Goal: Obtain resource: Obtain resource

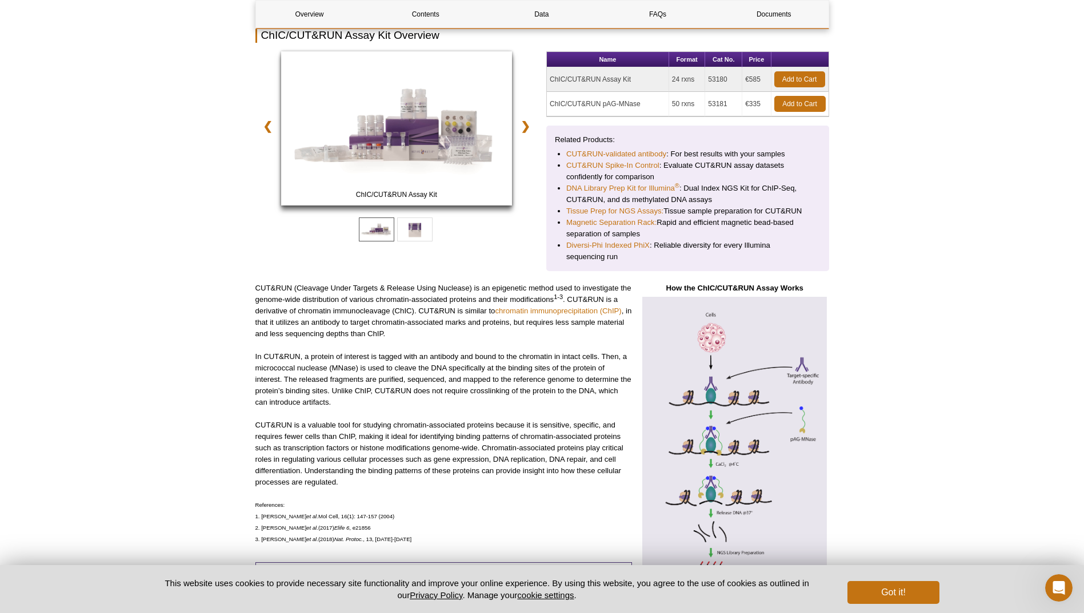
scroll to position [263, 0]
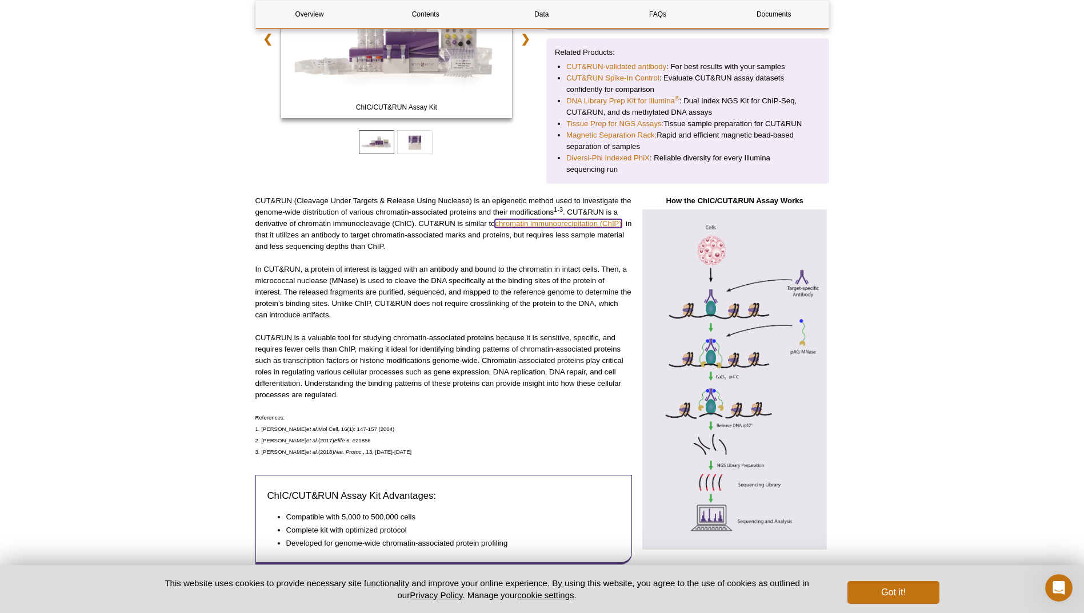
click at [506, 224] on link "chromatin immunoprecipitation (ChIP)" at bounding box center [558, 223] width 126 height 9
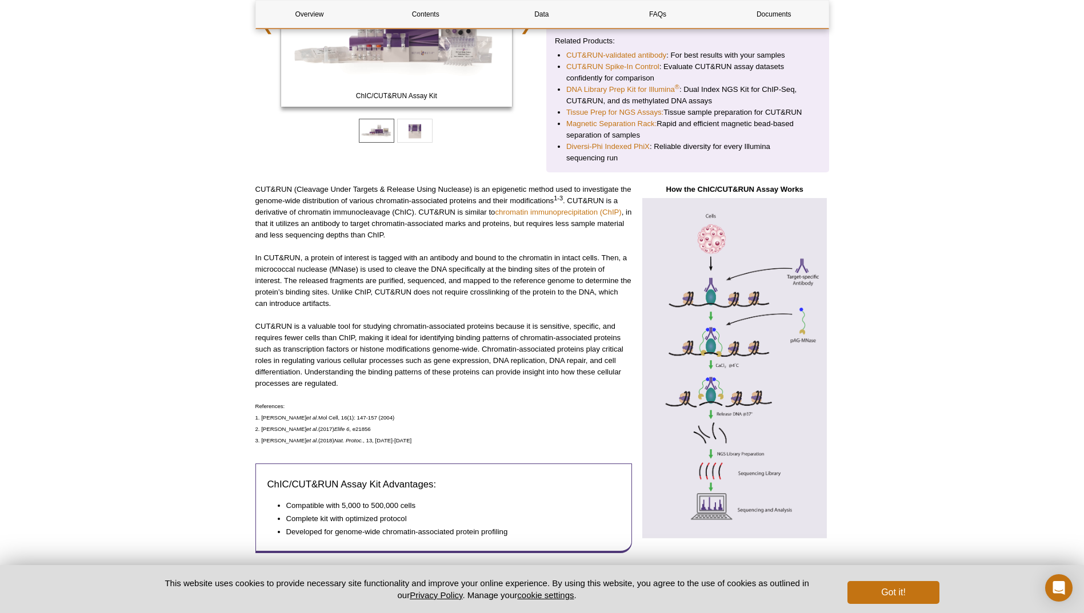
scroll to position [291, 0]
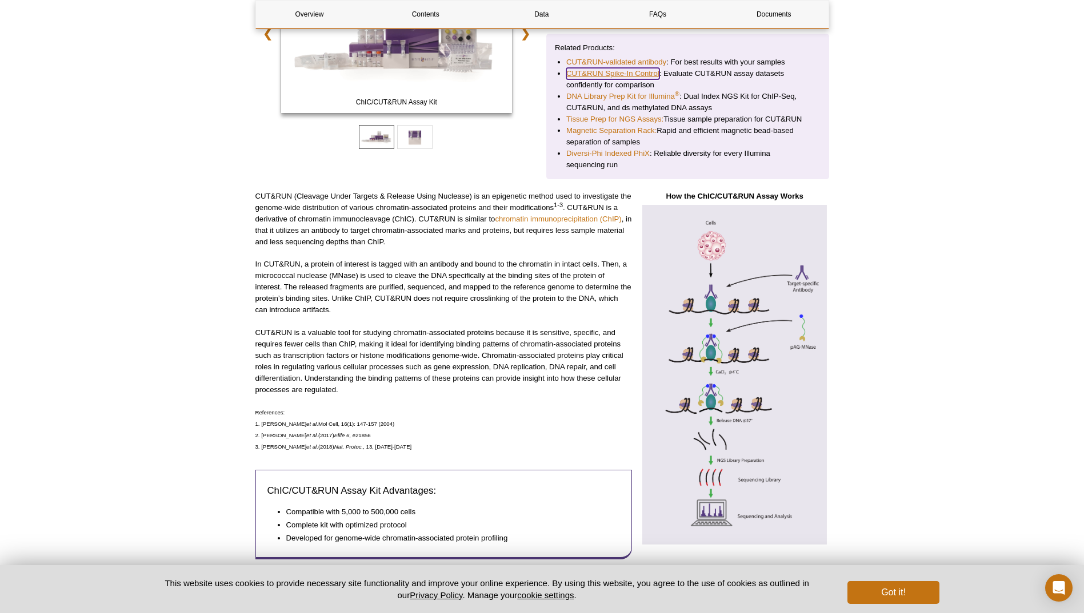
click at [598, 69] on link "CUT&RUN Spike-In Control" at bounding box center [612, 73] width 93 height 11
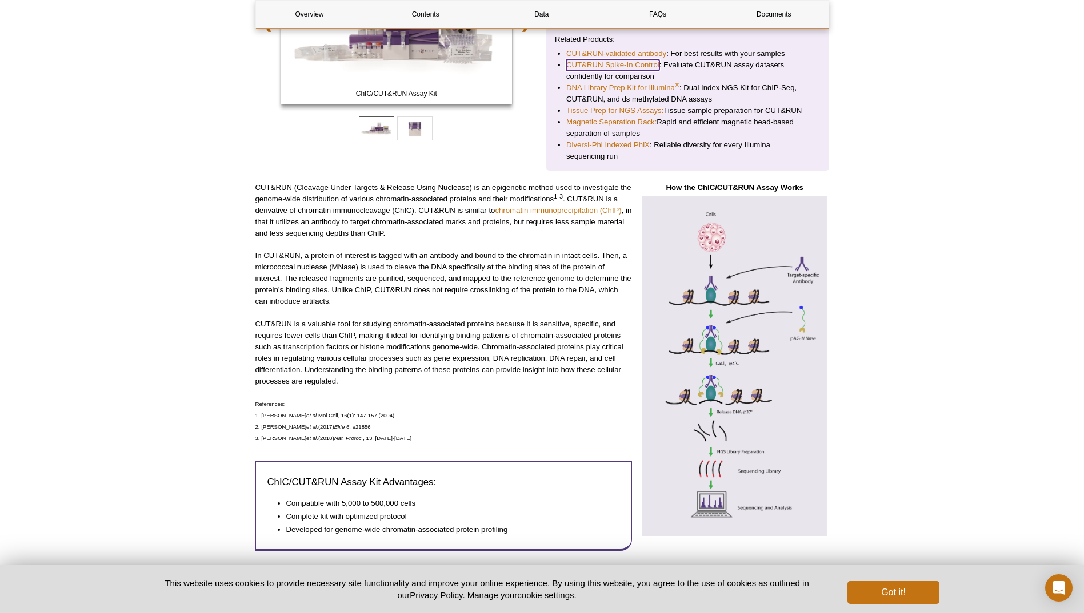
scroll to position [274, 0]
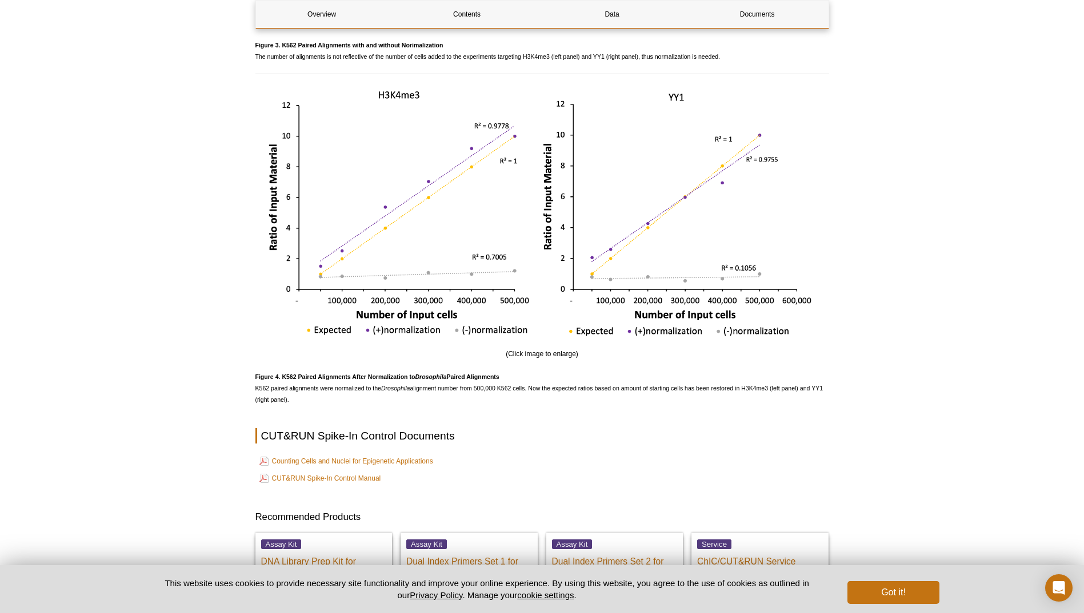
scroll to position [2220, 0]
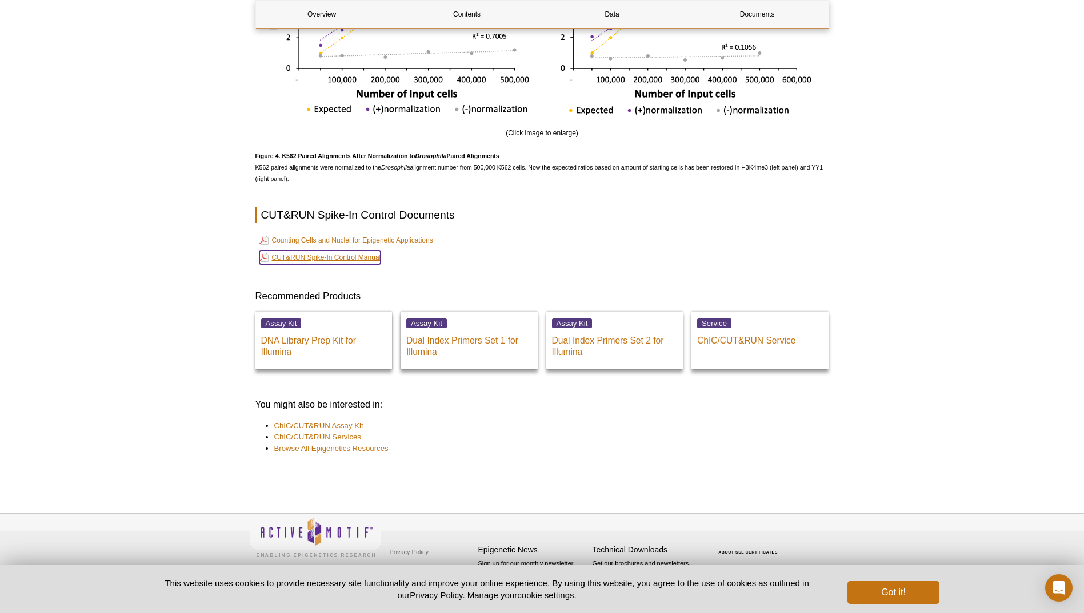
click at [307, 260] on link "CUT&RUN Spike-In Control Manual" at bounding box center [320, 258] width 122 height 14
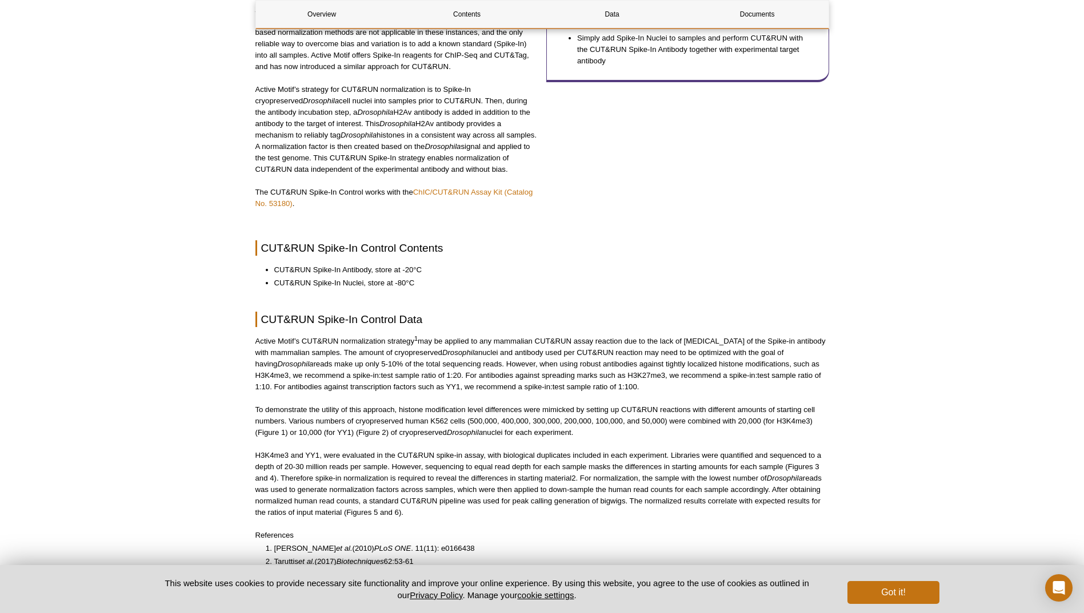
scroll to position [335, 0]
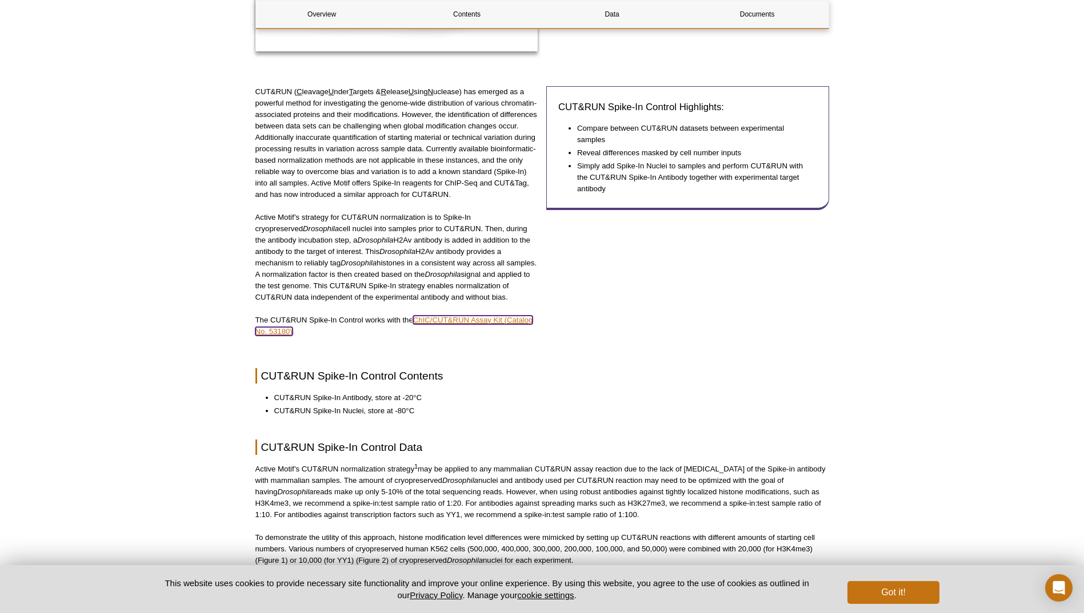
click at [440, 323] on link "ChIC/CUT&RUN Assay Kit (Catalog No. 53180)" at bounding box center [394, 326] width 278 height 20
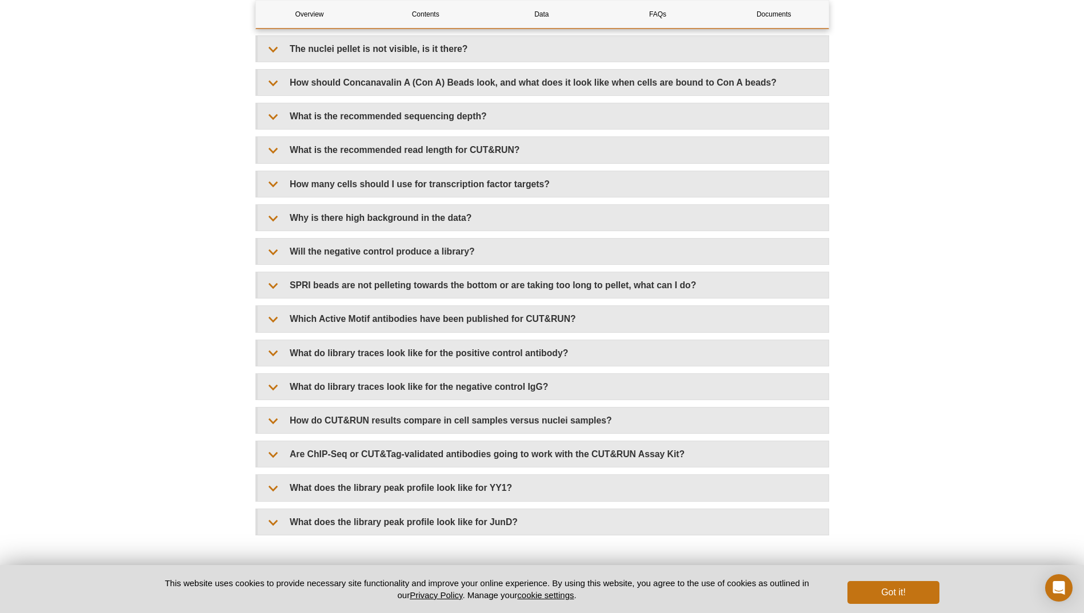
scroll to position [3598, 0]
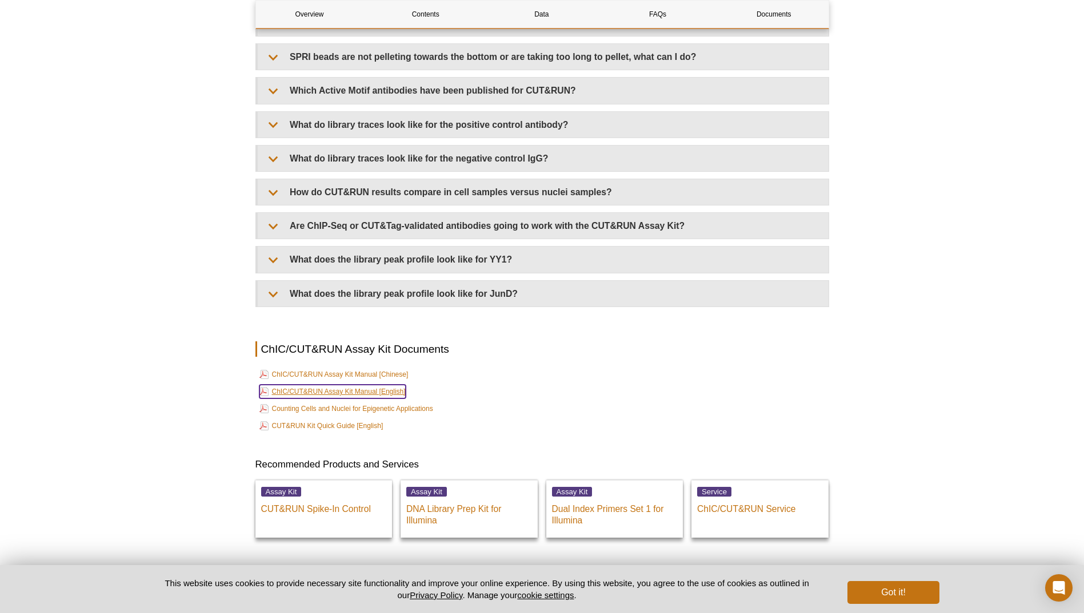
click at [301, 395] on link "ChIC/CUT&RUN Assay Kit Manual [English]" at bounding box center [332, 392] width 146 height 14
